Goal: Task Accomplishment & Management: Manage account settings

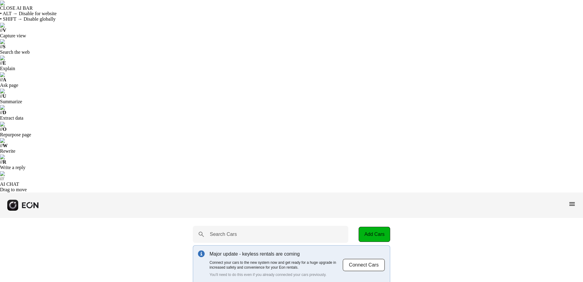
click at [575, 200] on span "menu" at bounding box center [571, 203] width 7 height 7
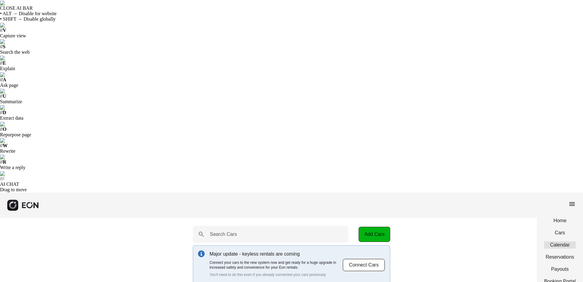
click at [558, 241] on link "Calendar" at bounding box center [560, 244] width 32 height 7
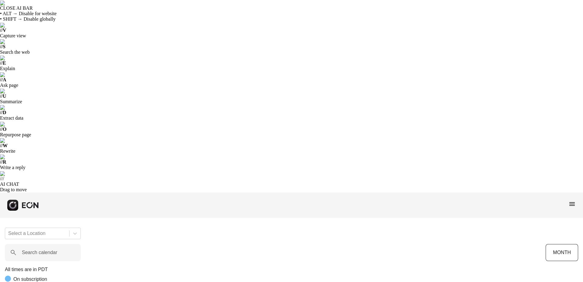
scroll to position [0, 159]
click at [572, 200] on span "menu" at bounding box center [571, 203] width 7 height 7
click at [563, 253] on link "Reservations" at bounding box center [560, 256] width 32 height 7
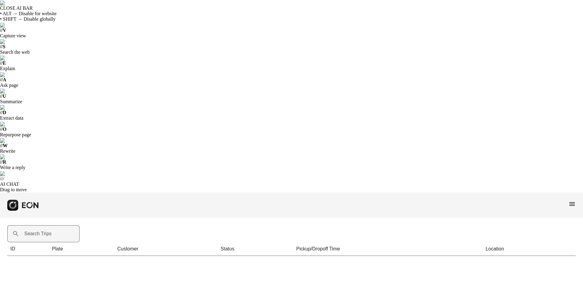
click at [38, 230] on label "Search Trips" at bounding box center [37, 233] width 27 height 7
click at [38, 225] on Trips "Search Trips" at bounding box center [43, 233] width 72 height 17
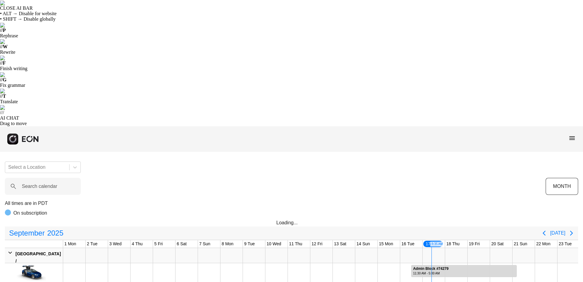
scroll to position [0, 159]
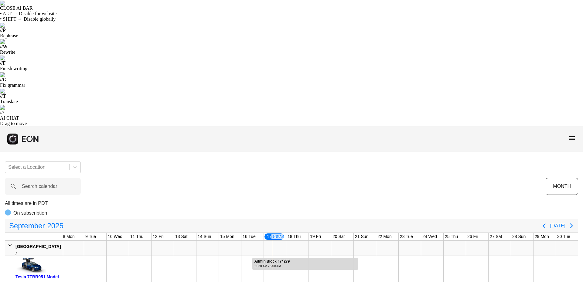
click at [9, 242] on icon at bounding box center [10, 245] width 5 height 6
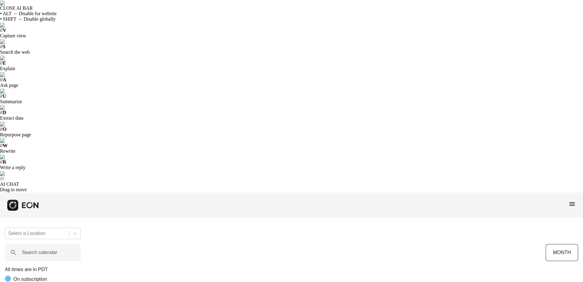
scroll to position [0, 100]
click at [571, 200] on span "menu" at bounding box center [571, 203] width 7 height 7
click at [567, 253] on link "Reservations" at bounding box center [560, 256] width 32 height 7
